Goal: Find contact information: Find contact information

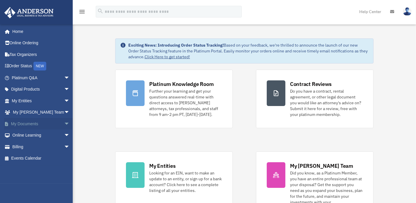
click at [27, 120] on link "My Documents arrow_drop_down" at bounding box center [41, 124] width 75 height 12
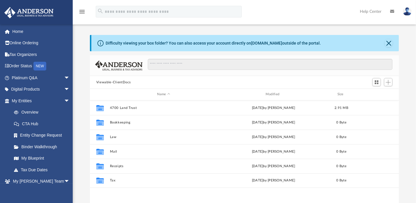
scroll to position [126, 303]
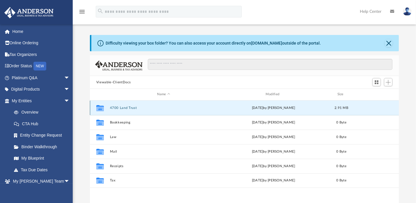
click at [119, 106] on button "4700 Land Trust" at bounding box center [163, 108] width 107 height 4
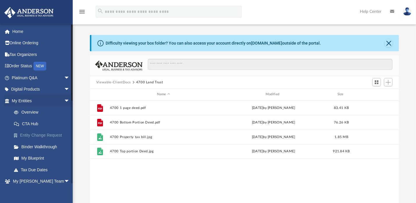
click at [48, 134] on link "Entity Change Request" at bounding box center [43, 136] width 70 height 12
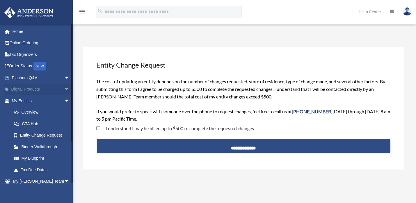
click at [64, 88] on span "arrow_drop_down" at bounding box center [70, 90] width 12 height 12
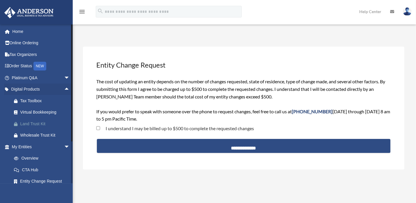
click at [26, 123] on div "Land Trust Kit" at bounding box center [45, 123] width 51 height 7
click at [18, 77] on link "Platinum Q&A arrow_drop_down" at bounding box center [41, 78] width 75 height 12
click at [29, 158] on link "Overview" at bounding box center [43, 159] width 70 height 12
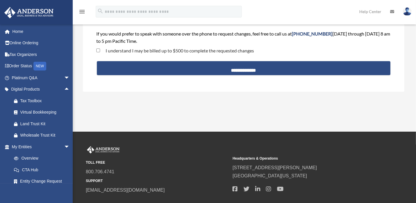
scroll to position [115, 0]
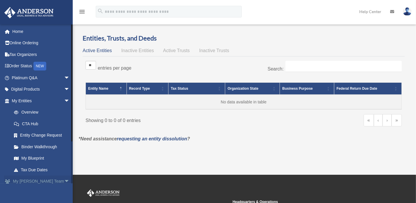
click at [28, 180] on link "My [PERSON_NAME] Team arrow_drop_down" at bounding box center [41, 182] width 75 height 12
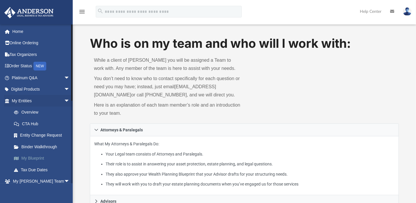
click at [32, 156] on link "My Blueprint" at bounding box center [43, 159] width 70 height 12
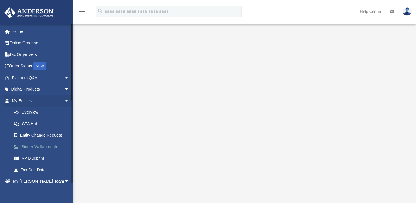
click at [45, 146] on link "Binder Walkthrough" at bounding box center [43, 147] width 70 height 12
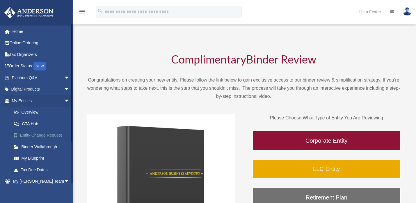
click at [33, 134] on link "Entity Change Request" at bounding box center [43, 136] width 70 height 12
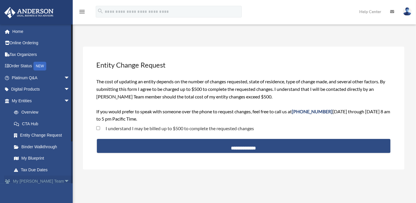
click at [64, 180] on span "arrow_drop_down" at bounding box center [70, 182] width 12 height 12
click at [31, 181] on link "My Anderson Team arrow_drop_up" at bounding box center [41, 182] width 75 height 12
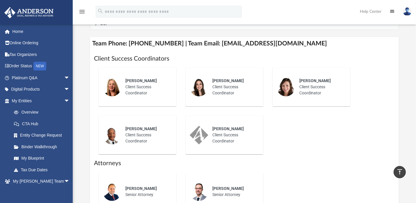
scroll to position [207, 0]
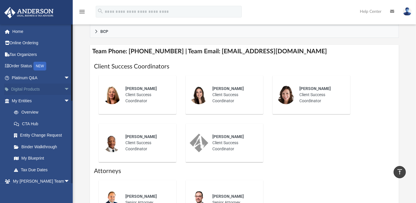
click at [25, 90] on link "Digital Products arrow_drop_down" at bounding box center [41, 90] width 75 height 12
click at [41, 64] on div "NEW" at bounding box center [39, 66] width 13 height 9
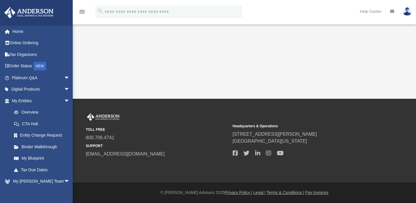
scroll to position [23, 0]
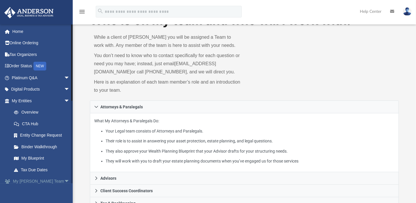
click at [64, 179] on span "arrow_drop_down" at bounding box center [70, 182] width 12 height 12
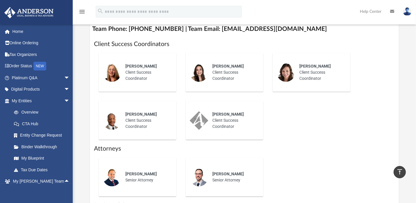
scroll to position [228, 0]
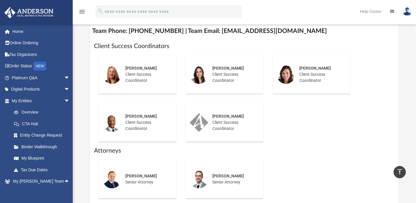
click at [317, 79] on div "[PERSON_NAME] Client Success Coordinator" at bounding box center [321, 74] width 51 height 27
click at [290, 81] on img at bounding box center [286, 74] width 19 height 19
click at [400, 169] on icon "vertical_align_top" at bounding box center [400, 171] width 7 height 7
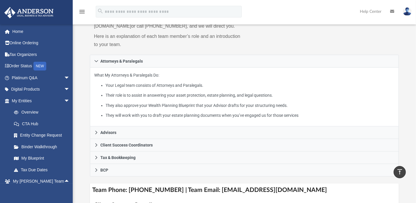
scroll to position [0, 0]
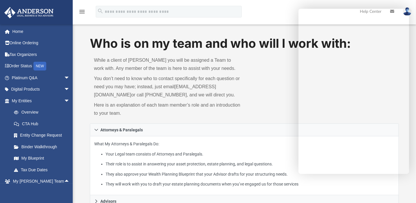
click at [265, 123] on div "Who is on my team and who will I work with: While a client of [PERSON_NAME] you…" at bounding box center [244, 79] width 309 height 89
click at [64, 180] on span "arrow_drop_up" at bounding box center [70, 182] width 12 height 12
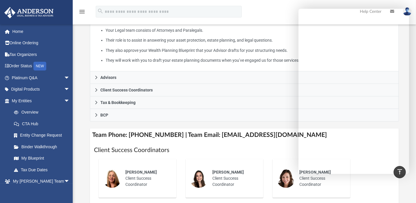
scroll to position [123, 0]
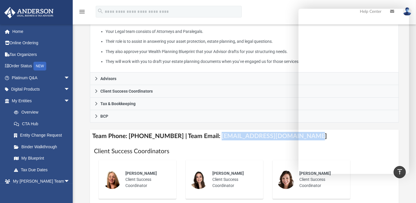
drag, startPoint x: 211, startPoint y: 144, endPoint x: 296, endPoint y: 138, distance: 85.3
click at [296, 138] on h4 "Team Phone: [PHONE_NUMBER] | Team Email: [EMAIL_ADDRESS][DOMAIN_NAME]" at bounding box center [244, 136] width 309 height 13
copy h4 "[EMAIL_ADDRESS][DOMAIN_NAME]"
